Goal: Task Accomplishment & Management: Complete application form

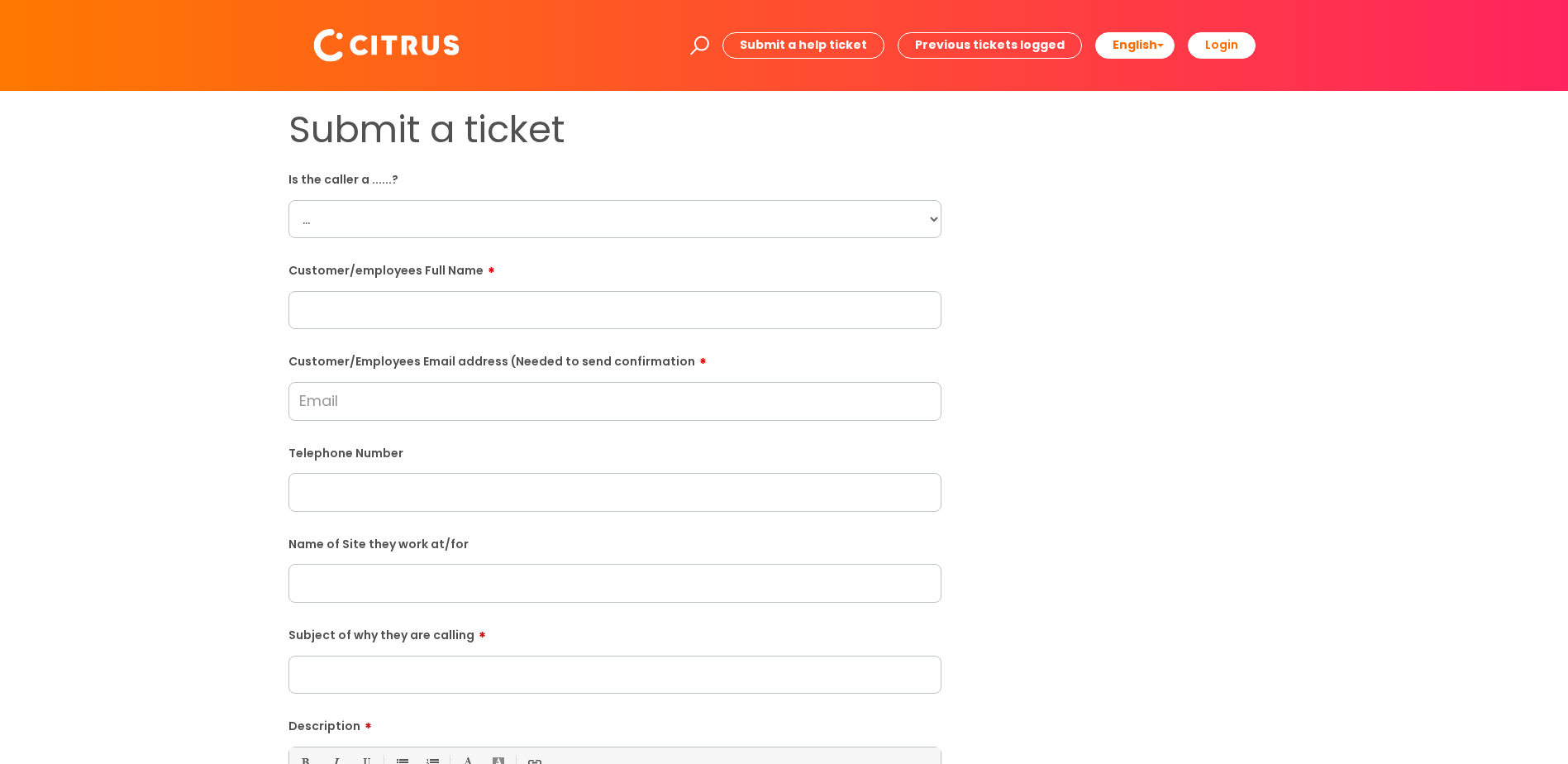
drag, startPoint x: 349, startPoint y: 214, endPoint x: 340, endPoint y: 221, distance: 11.4
click at [349, 214] on select "... Citrus Customer Citrus Employee Contractor Supplier" at bounding box center [615, 219] width 653 height 38
select select "Citrus Employee"
click at [288, 200] on select "... Citrus Customer Citrus Employee Contractor Supplier" at bounding box center [615, 219] width 653 height 38
drag, startPoint x: 288, startPoint y: 299, endPoint x: 314, endPoint y: 316, distance: 31.1
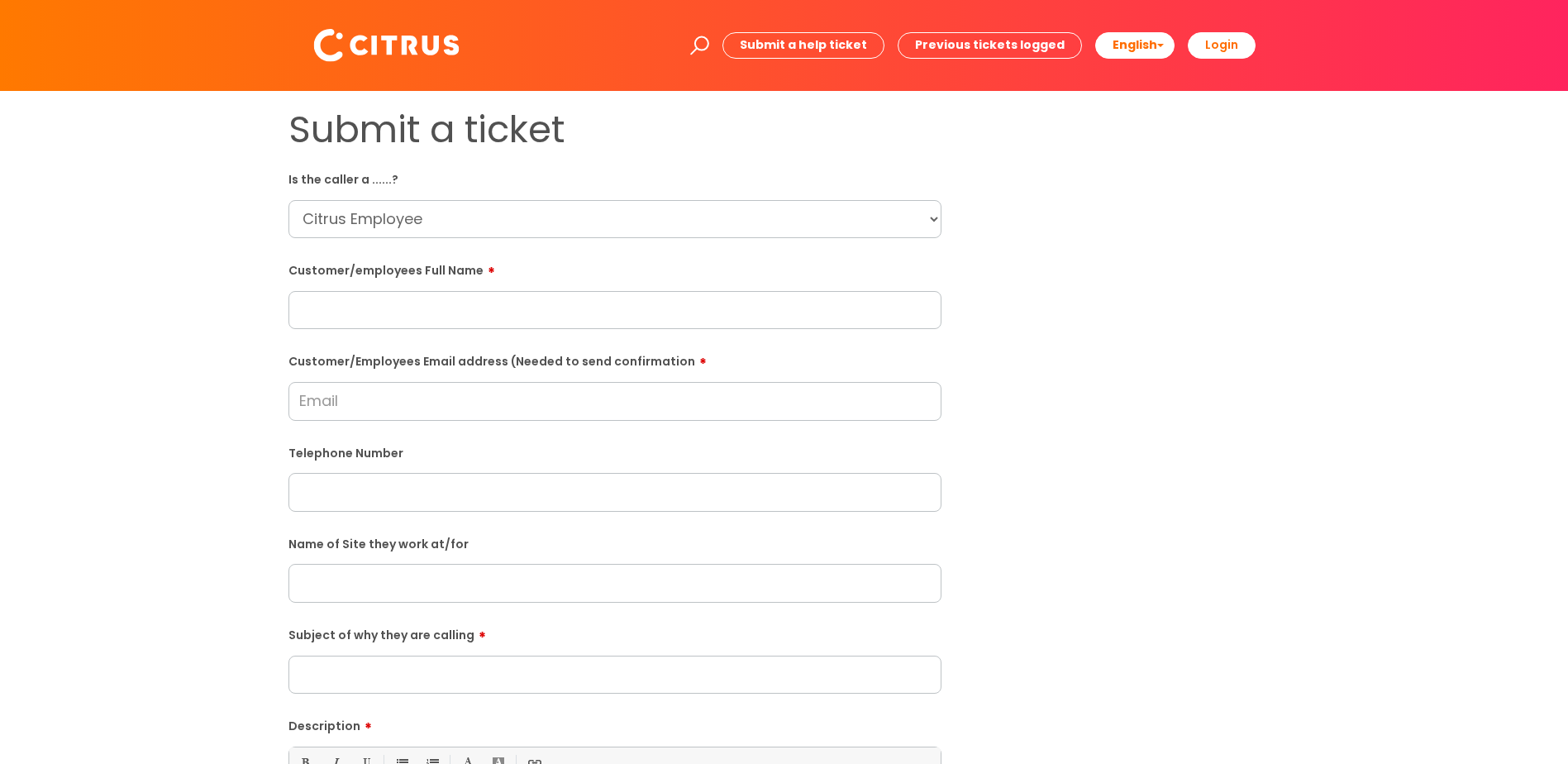
click at [288, 301] on input "text" at bounding box center [615, 310] width 653 height 38
click at [315, 315] on input "text" at bounding box center [615, 310] width 653 height 38
paste input "Lorraine Gardner"
type input "Lorraine Gardner"
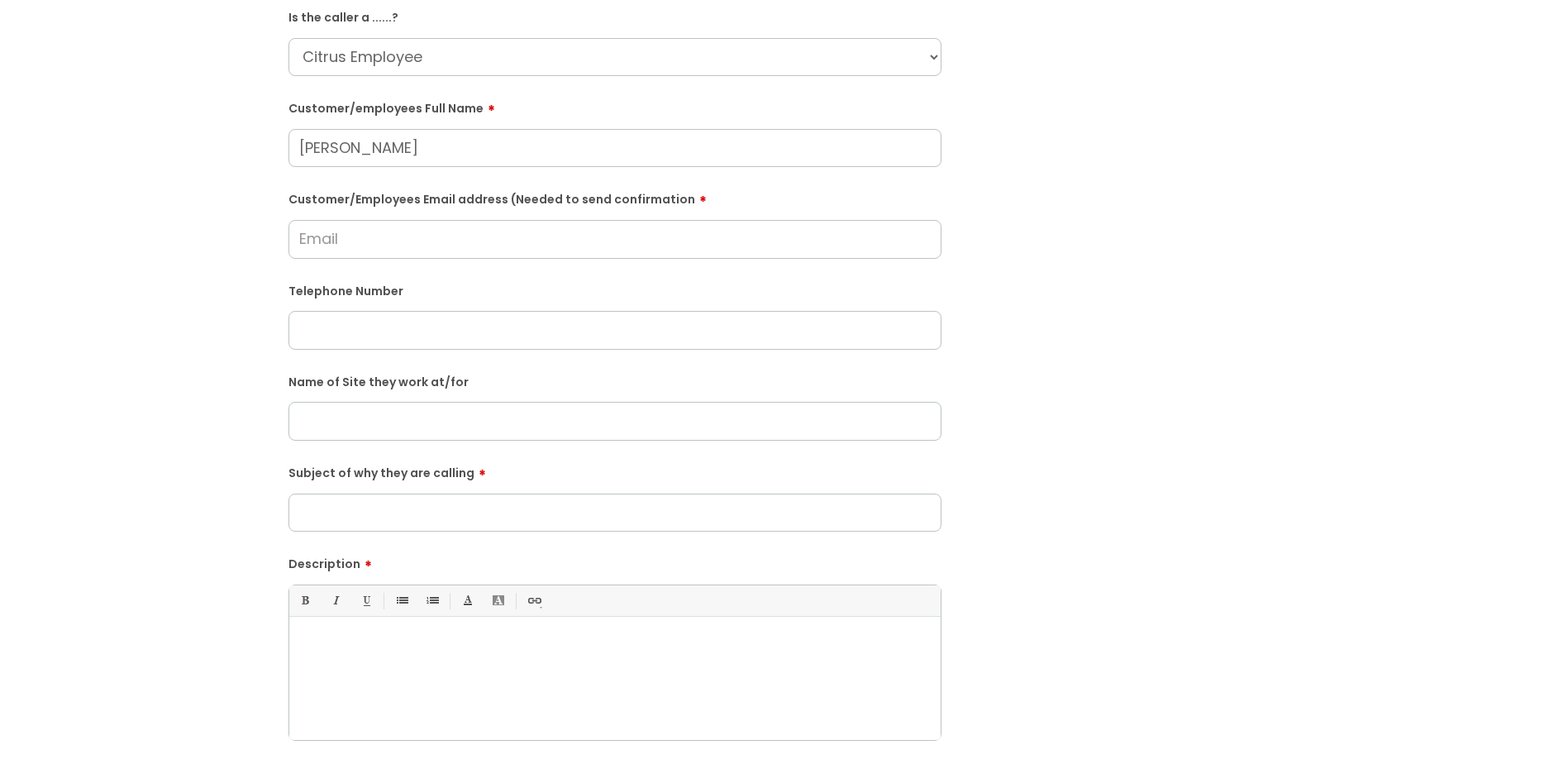
scroll to position [165, 0]
click at [339, 324] on input "text" at bounding box center [615, 326] width 653 height 38
paste input "07765032978"
type input "07765032978"
click at [317, 232] on input "Customer/Employees Email address (Needed to send confirmation" at bounding box center [615, 236] width 653 height 38
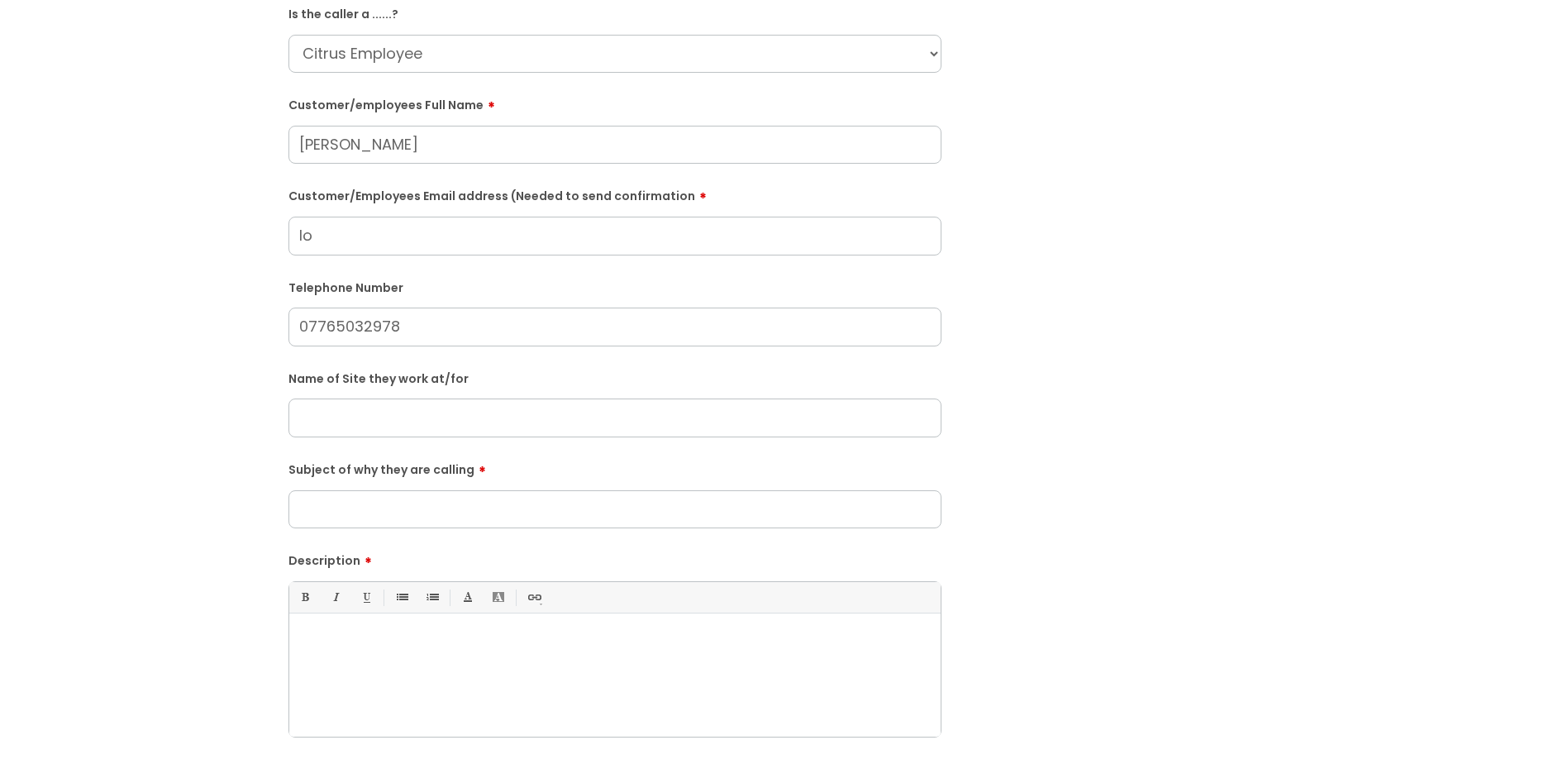
type input "l"
click at [411, 235] on input "gardnerlorrainr49@gmail.com" at bounding box center [615, 236] width 653 height 38
drag, startPoint x: 467, startPoint y: 238, endPoint x: 274, endPoint y: 235, distance: 193.0
click at [276, 235] on div "Submit a ticket Is the caller a ......? ... Citrus Customer Citrus Employee Con…" at bounding box center [615, 417] width 678 height 951
type input "gardnerlorraine49@gmail.com"
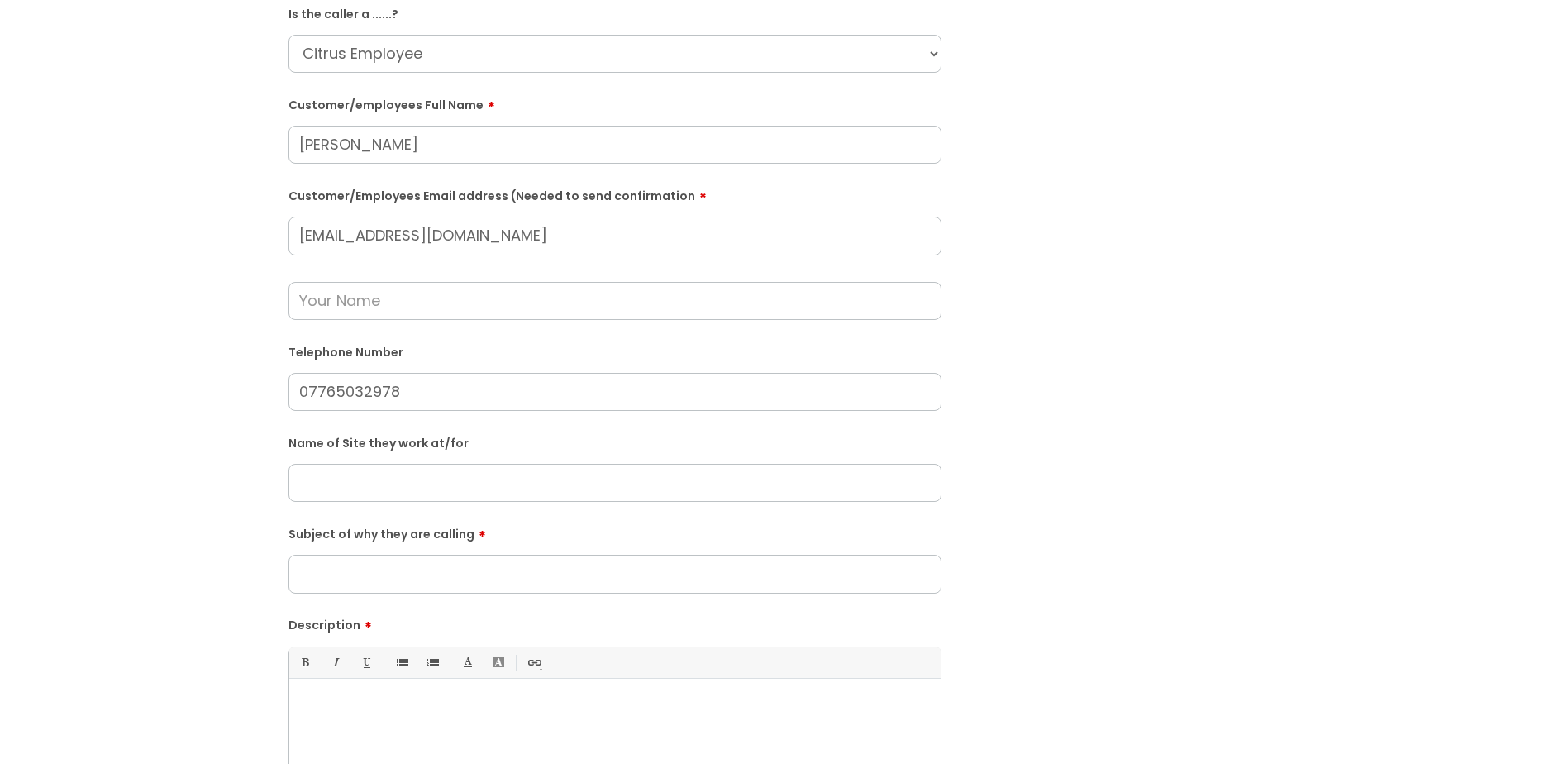
click at [336, 305] on input "text" at bounding box center [615, 300] width 653 height 38
type input "Katie"
click at [364, 487] on input "text" at bounding box center [615, 483] width 653 height 38
click at [303, 474] on input "text" at bounding box center [615, 483] width 653 height 38
paste input "Ark - Basingstoke"
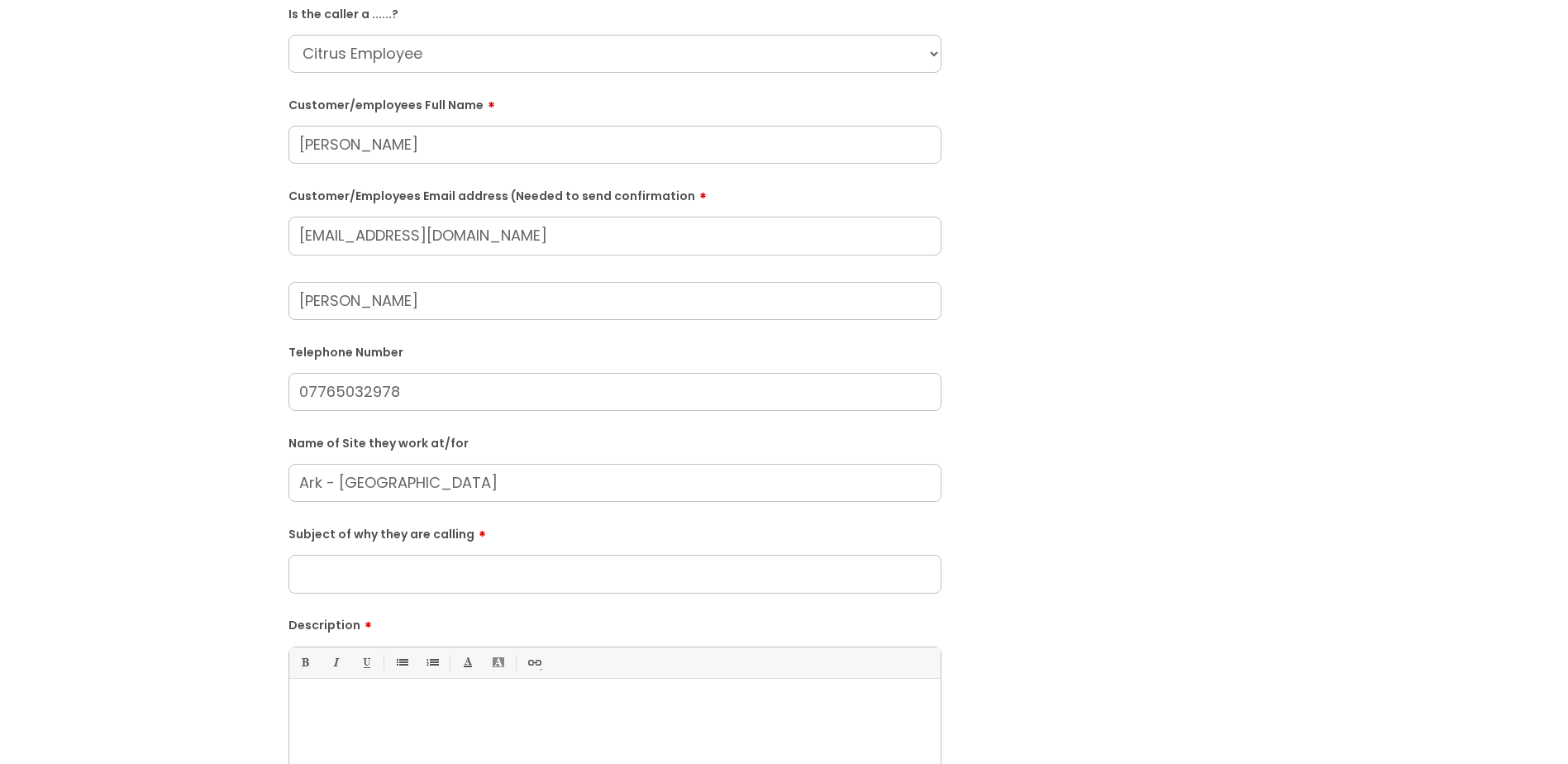
type input "Ark - Basingstoke"
click at [352, 582] on input "Subject of why they are calling" at bounding box center [615, 573] width 653 height 38
type input "Issues clocking in"
click at [345, 706] on p at bounding box center [615, 707] width 627 height 15
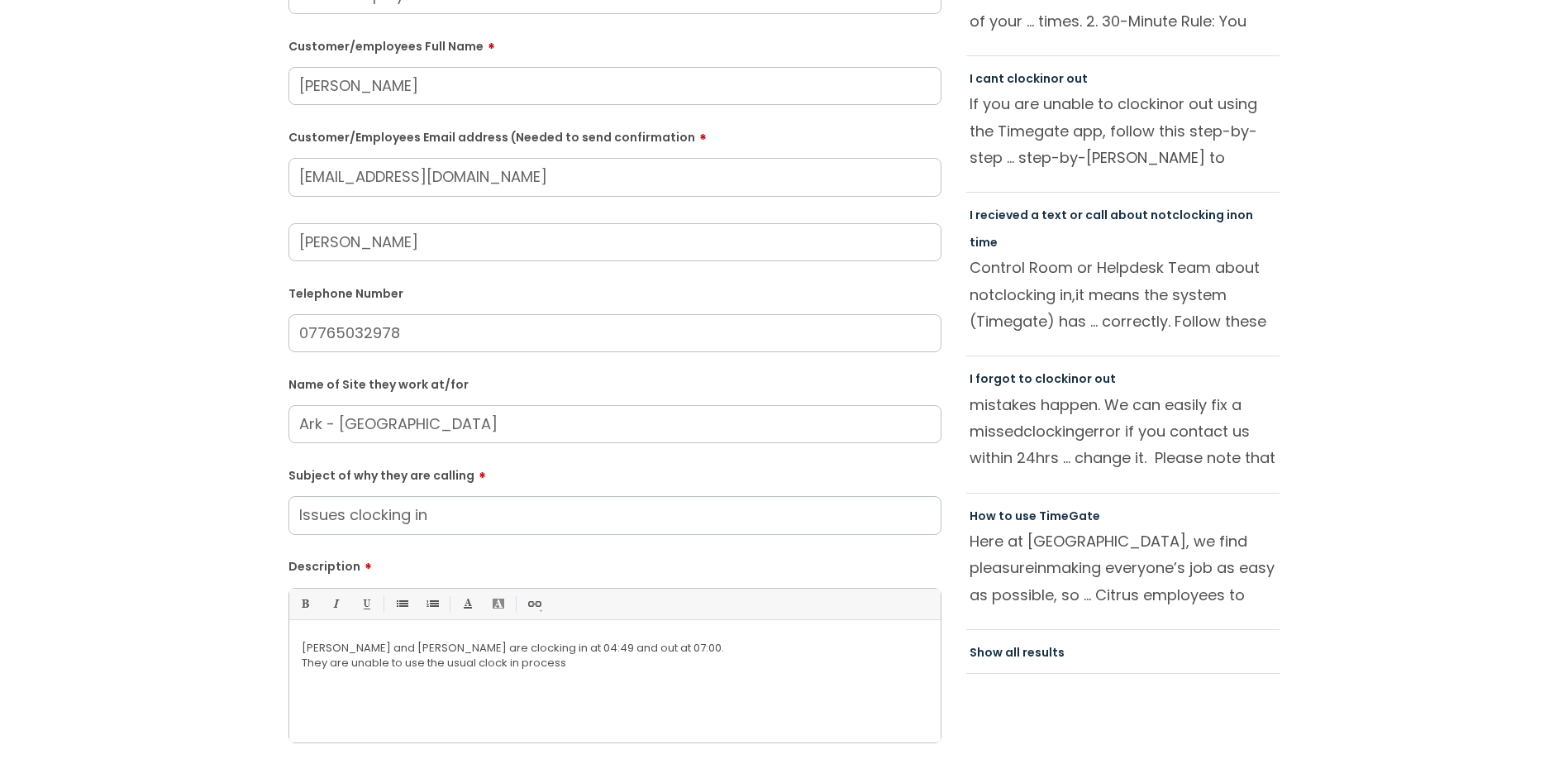
scroll to position [578, 0]
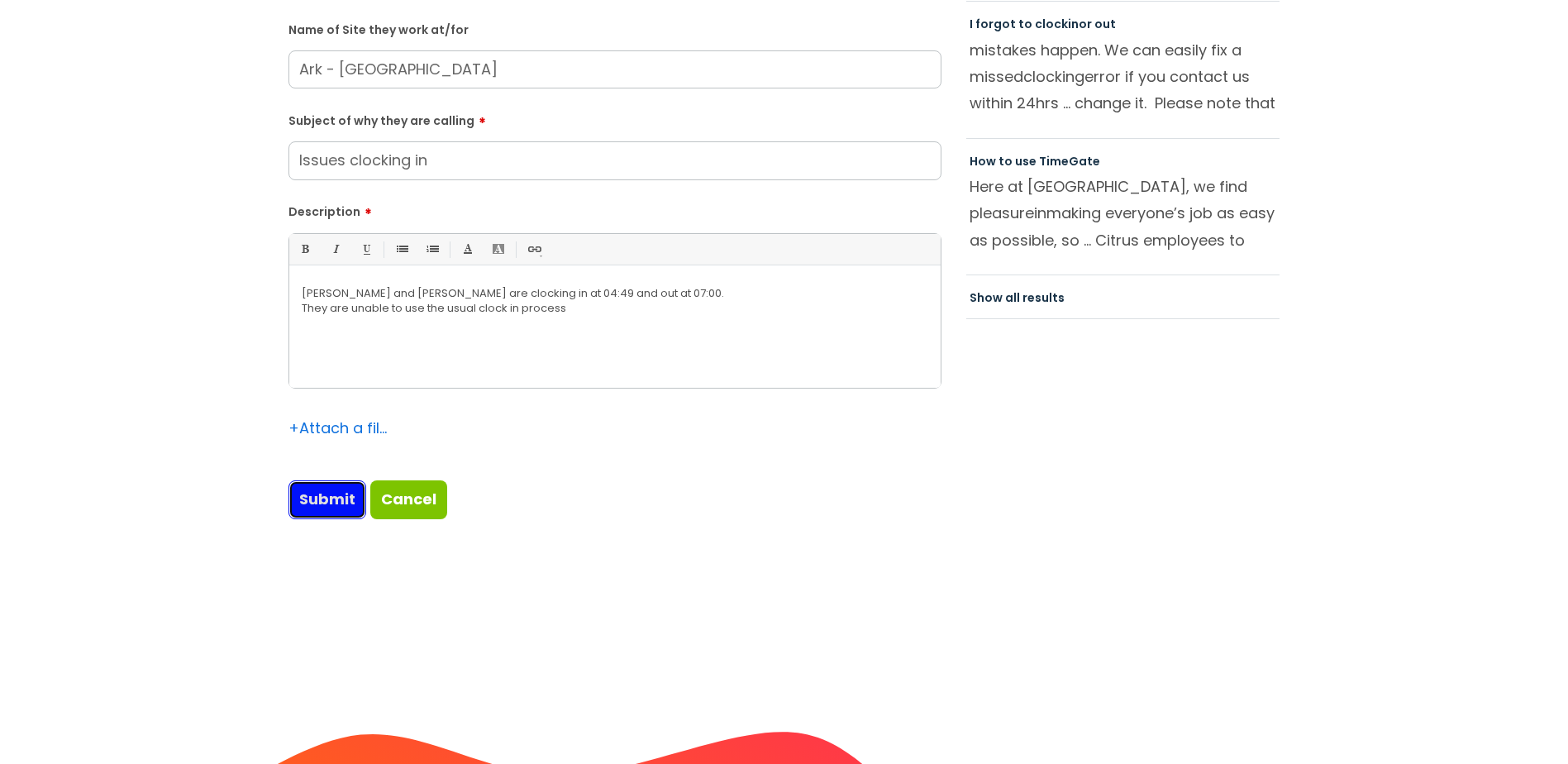
click at [300, 498] on input "Submit" at bounding box center [326, 499] width 77 height 38
type input "Please Wait..."
